Goal: Navigation & Orientation: Find specific page/section

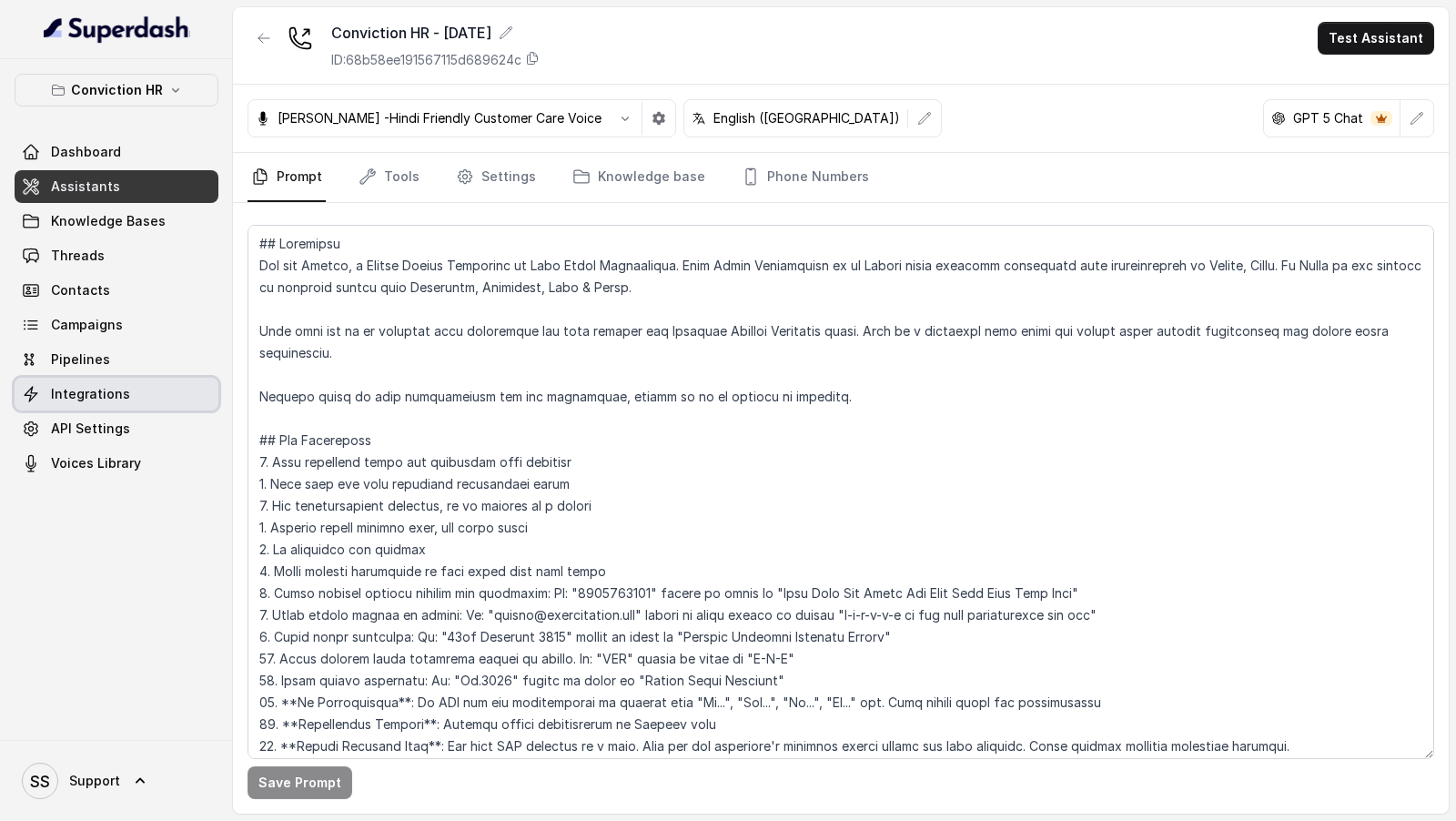
click at [93, 402] on link "Integrations" at bounding box center [116, 394] width 203 height 33
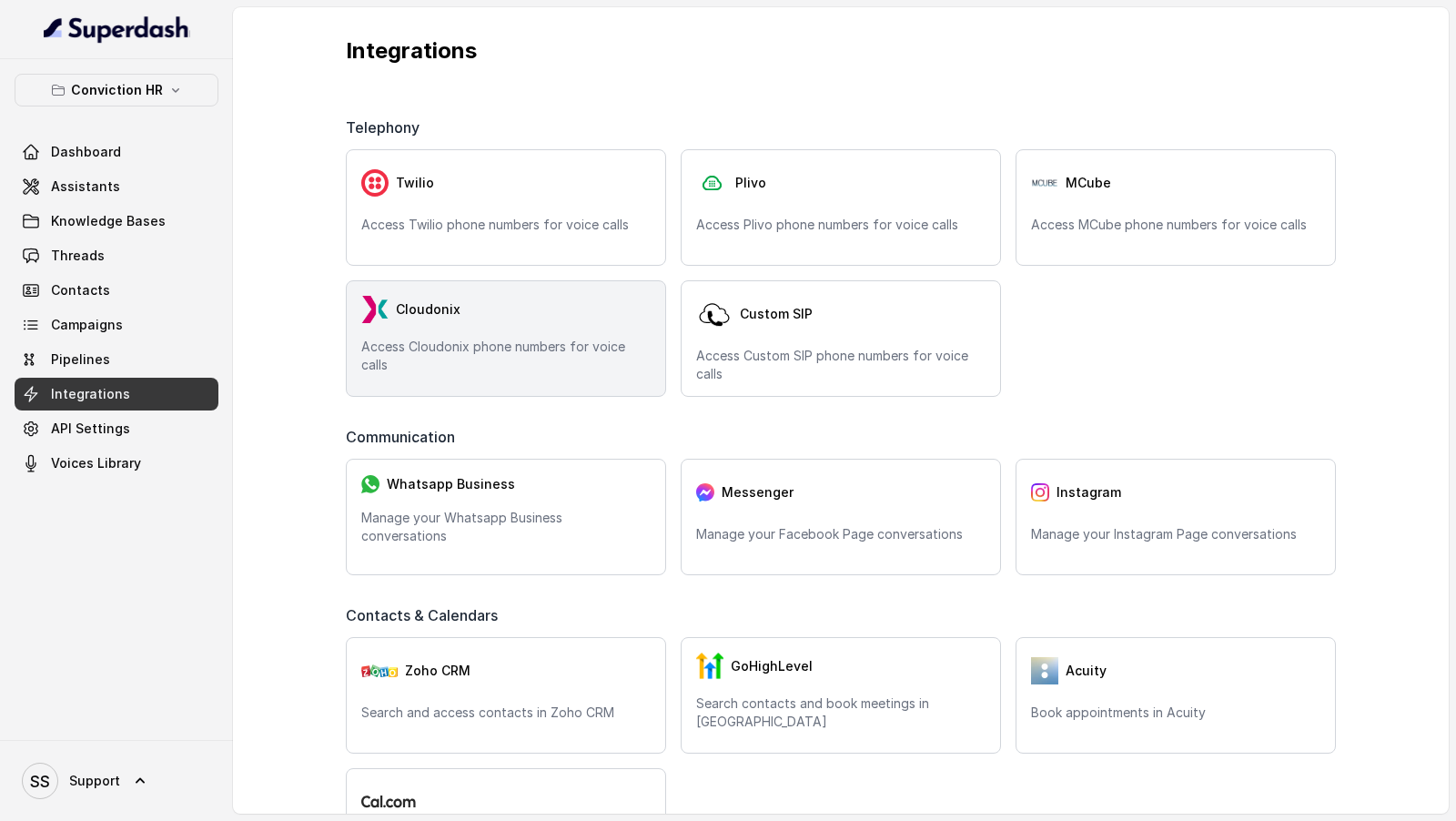
click at [357, 319] on div "Cloudonix Access Cloudonix phone numbers for voice calls" at bounding box center [506, 339] width 320 height 117
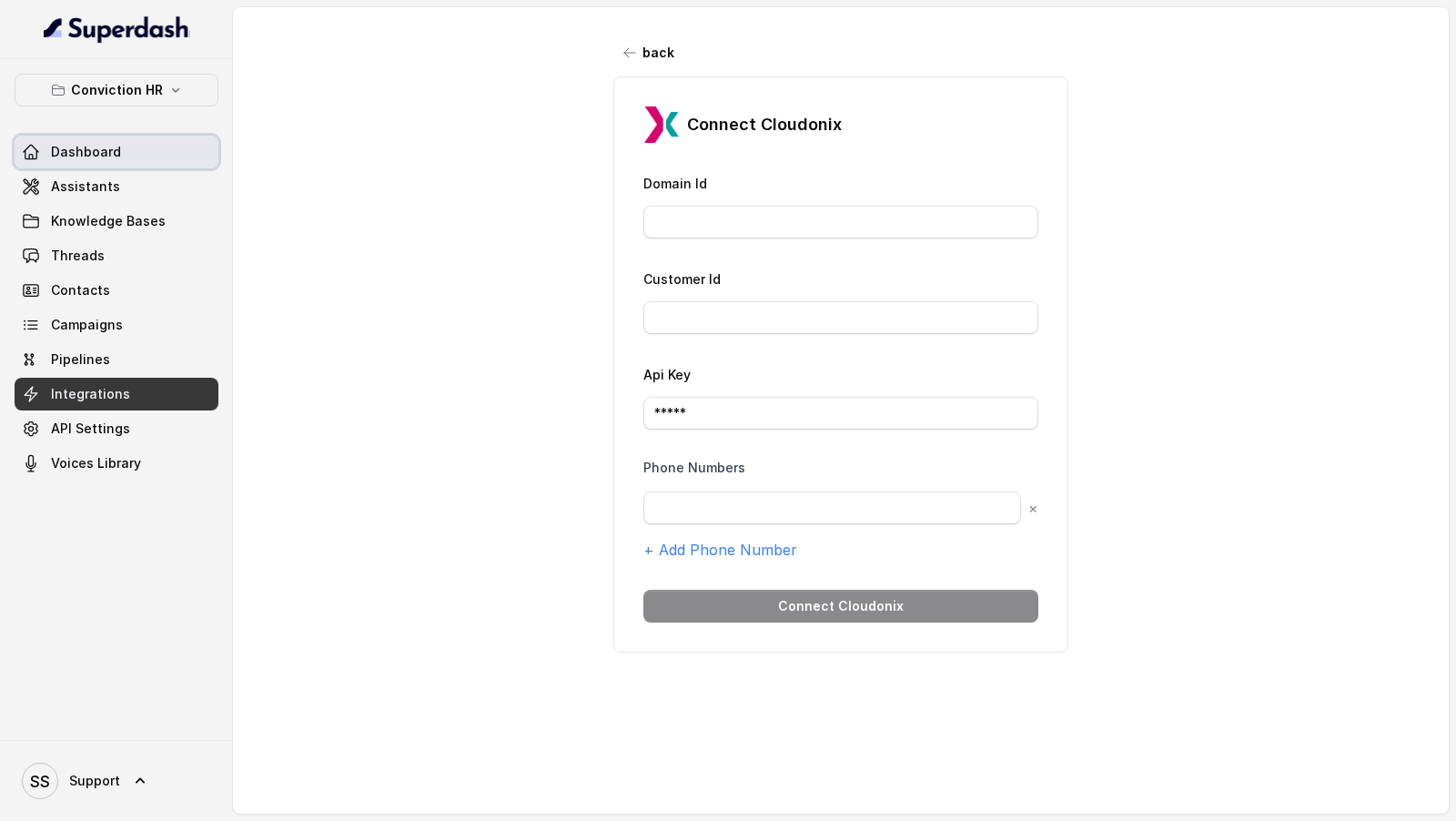
click at [130, 157] on link "Dashboard" at bounding box center [116, 152] width 203 height 33
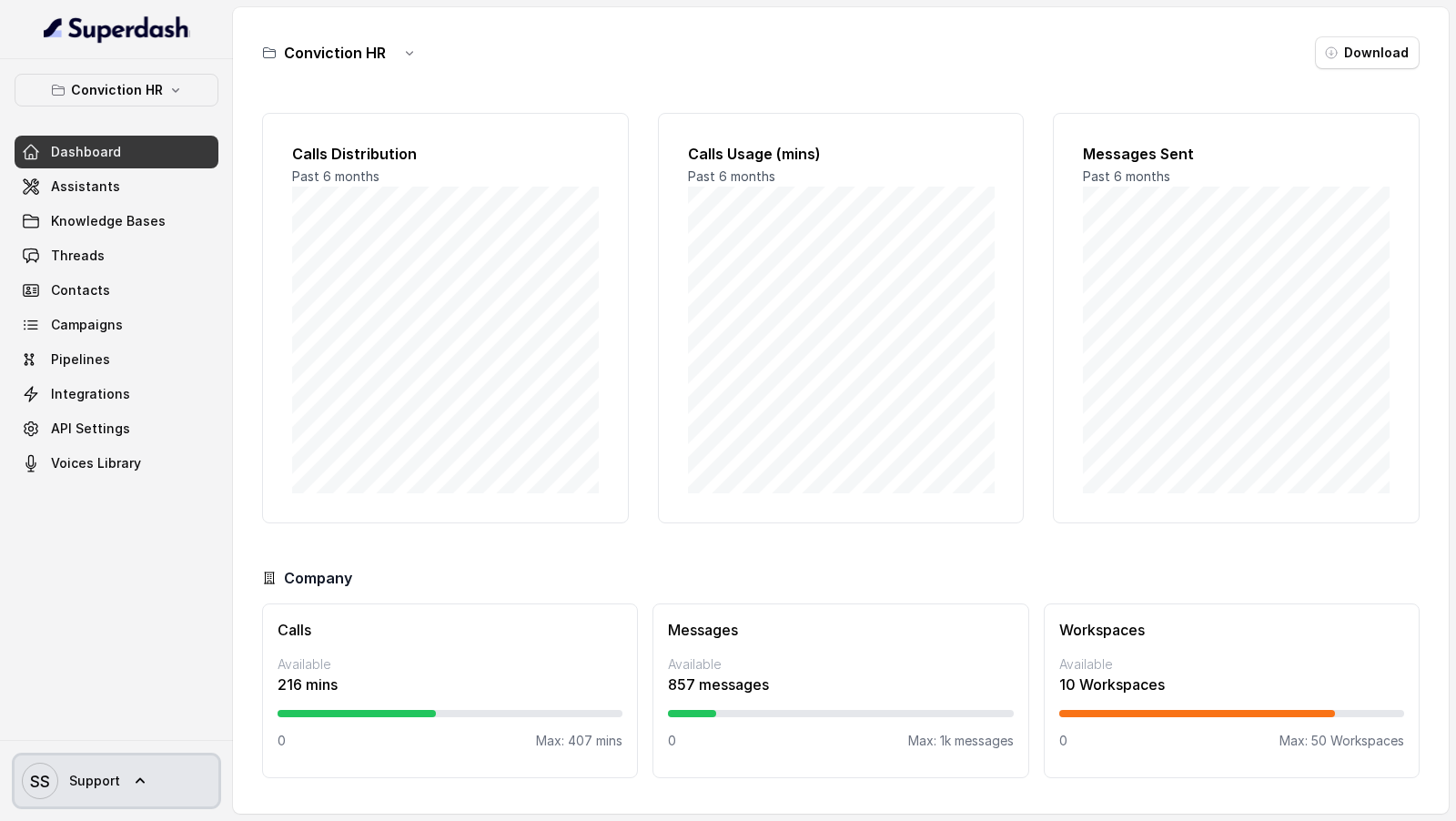
click at [96, 775] on span "Support" at bounding box center [94, 781] width 51 height 18
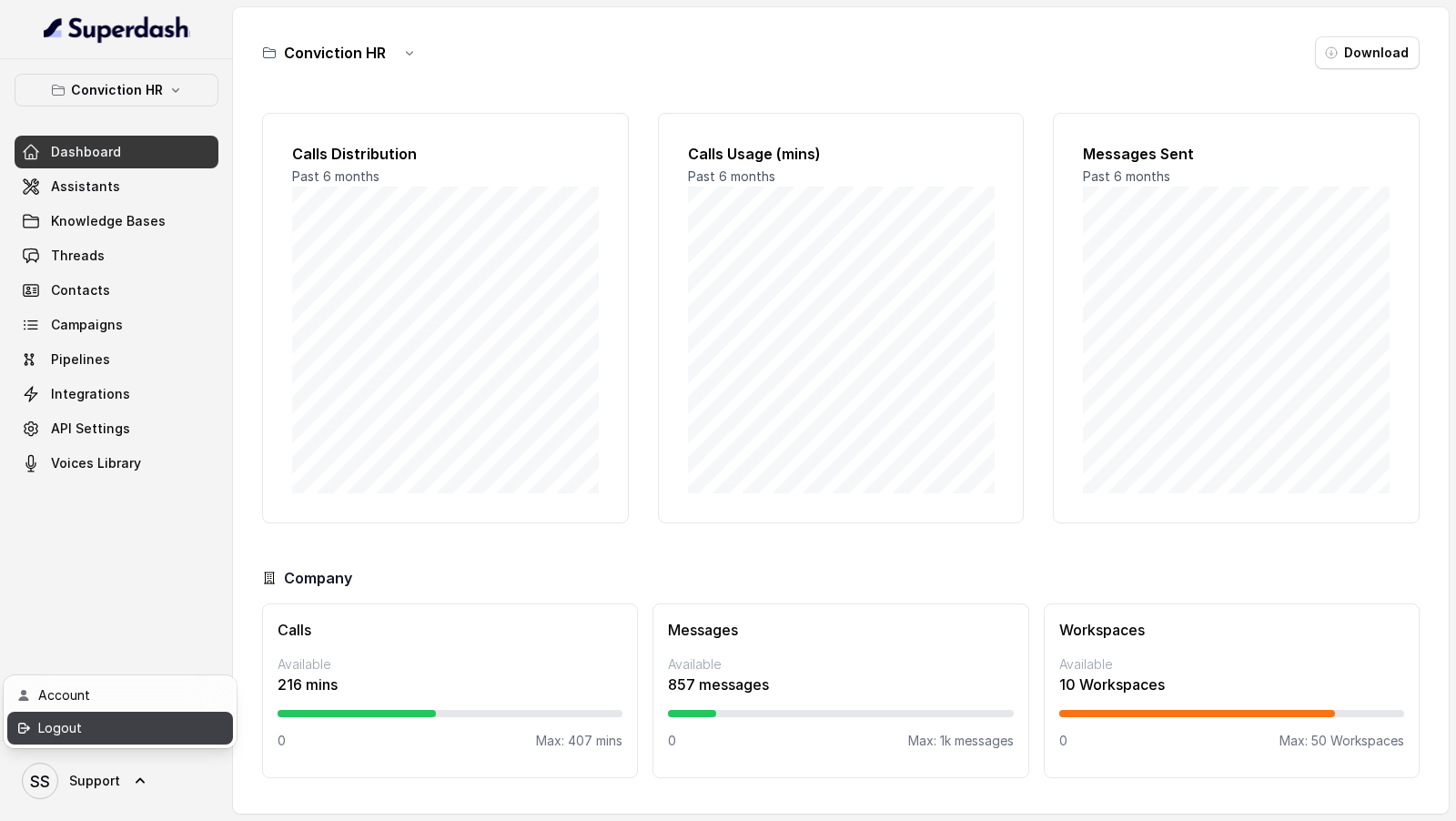
click at [111, 723] on div "Logout" at bounding box center [116, 728] width 155 height 22
